Goal: Task Accomplishment & Management: Manage account settings

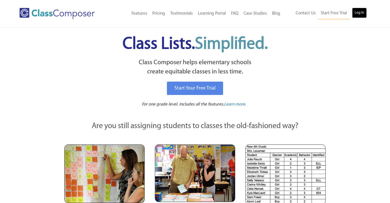
click at [361, 13] on link "Log In" at bounding box center [359, 13] width 15 height 10
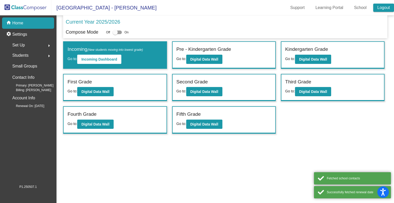
click at [384, 9] on link "Logout" at bounding box center [383, 8] width 21 height 8
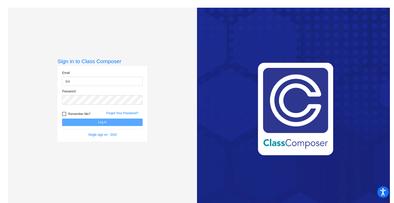
type input "[EMAIL_ADDRESS][DOMAIN_NAME]"
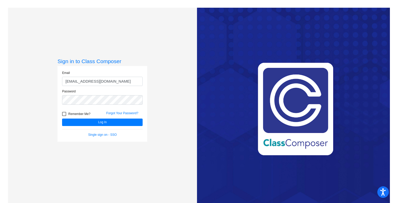
click at [62, 112] on div at bounding box center [64, 114] width 4 height 4
click at [64, 116] on input "Remember Me?" at bounding box center [64, 116] width 0 height 0
checkbox input "true"
click at [78, 123] on button "Log In" at bounding box center [102, 121] width 81 height 7
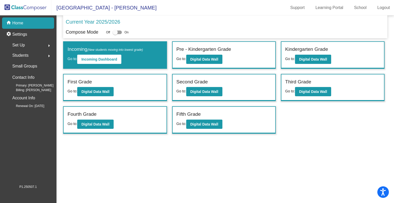
click at [21, 42] on span "Set Up" at bounding box center [18, 45] width 13 height 7
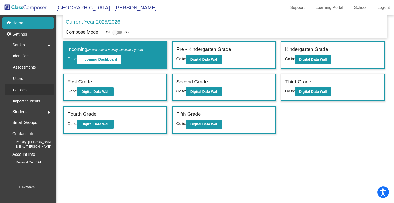
click at [22, 89] on p "Classes" at bounding box center [20, 90] width 14 height 6
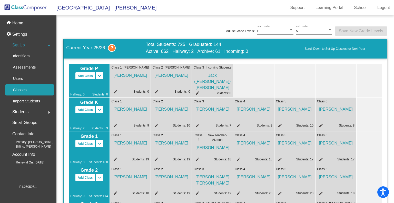
click at [334, 144] on span "[PERSON_NAME]" at bounding box center [335, 141] width 37 height 9
click at [19, 78] on p "Users" at bounding box center [18, 78] width 10 height 6
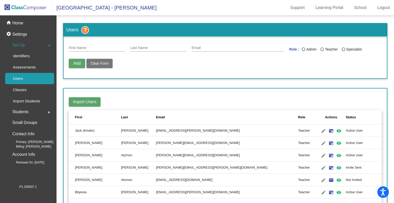
scroll to position [181, 0]
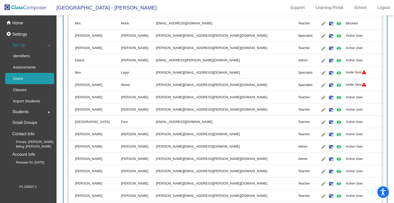
click at [229, 113] on td "emily.nieto@austinisd.org" at bounding box center [227, 109] width 142 height 12
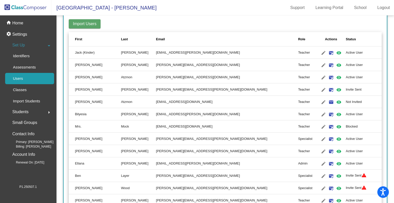
scroll to position [0, 0]
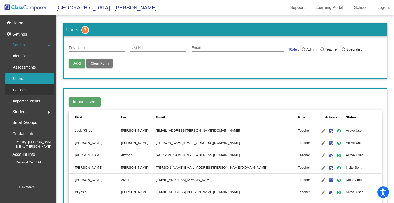
click at [23, 88] on p "Classes" at bounding box center [20, 90] width 14 height 6
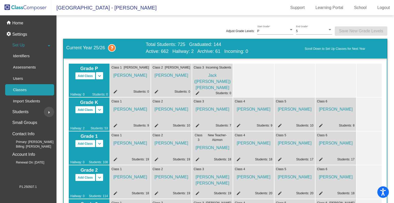
click at [44, 111] on button "arrow_right" at bounding box center [49, 112] width 10 height 10
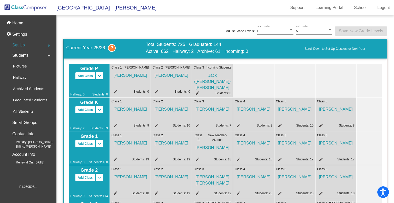
click at [49, 54] on mat-icon "arrow_drop_down" at bounding box center [49, 56] width 6 height 6
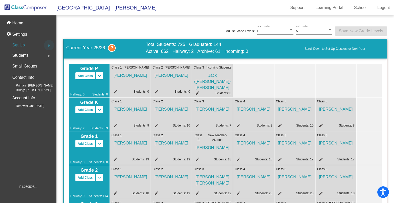
click at [51, 43] on mat-icon "arrow_right" at bounding box center [49, 46] width 6 height 6
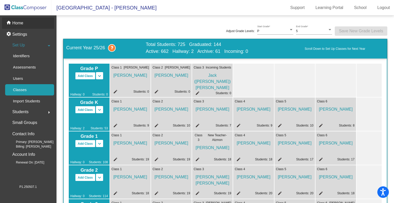
click at [16, 22] on p "Home" at bounding box center [17, 23] width 11 height 6
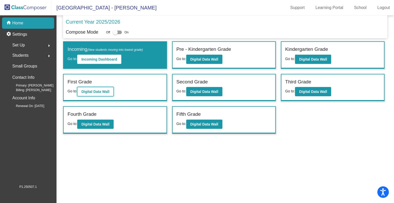
click at [91, 92] on b "Digital Data Wall" at bounding box center [95, 92] width 28 height 4
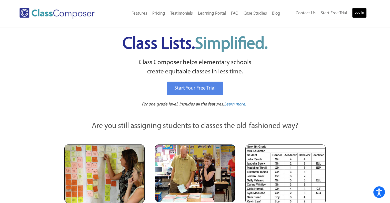
click at [361, 12] on link "Log In" at bounding box center [359, 13] width 15 height 10
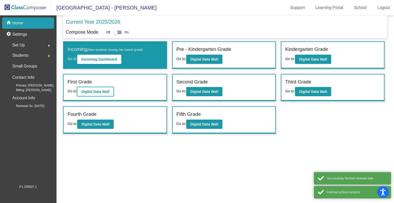
click at [99, 91] on b "Digital Data Wall" at bounding box center [95, 92] width 28 height 4
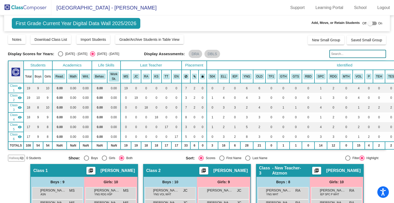
click at [26, 6] on img at bounding box center [25, 7] width 51 height 15
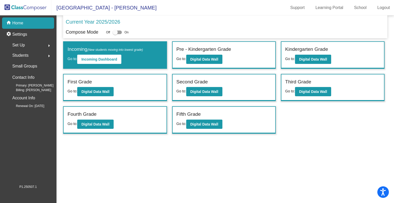
click at [22, 53] on span "Students" at bounding box center [20, 55] width 16 height 7
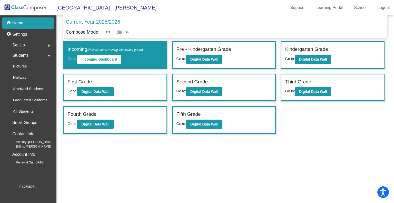
click at [45, 56] on button "arrow_drop_down" at bounding box center [49, 55] width 10 height 10
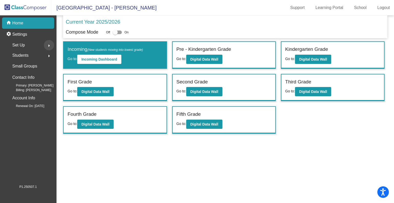
click at [46, 45] on mat-icon "arrow_right" at bounding box center [49, 46] width 6 height 6
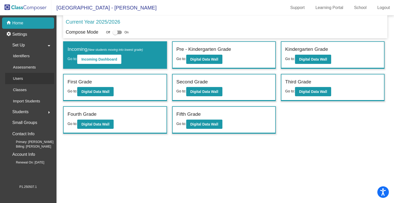
click at [23, 81] on div "Users" at bounding box center [16, 78] width 22 height 11
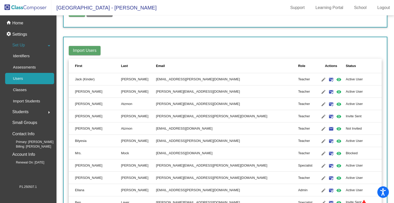
scroll to position [181, 0]
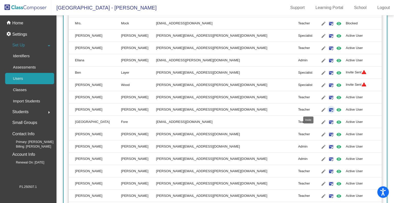
click at [328, 108] on mat-icon "mark_email_read" at bounding box center [331, 110] width 6 height 6
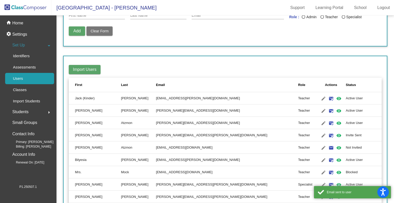
scroll to position [0, 0]
